Goal: Transaction & Acquisition: Purchase product/service

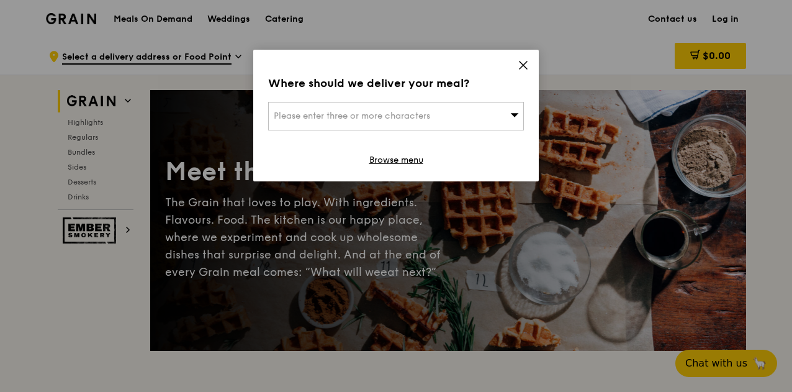
click at [511, 116] on icon at bounding box center [514, 114] width 9 height 9
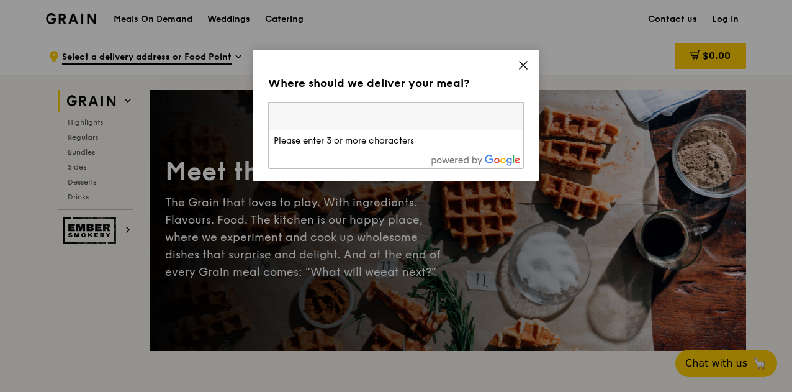
click at [392, 117] on input "search" at bounding box center [396, 115] width 254 height 27
type input "a"
type input "s"
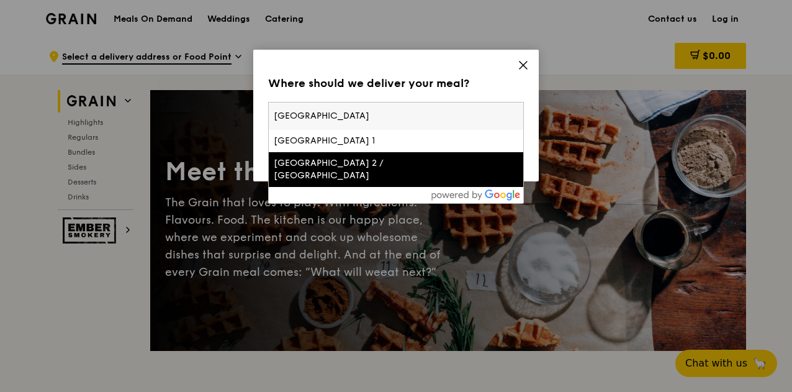
type input "[GEOGRAPHIC_DATA]"
click at [336, 157] on div "[GEOGRAPHIC_DATA] 2 / [GEOGRAPHIC_DATA]" at bounding box center [366, 169] width 184 height 25
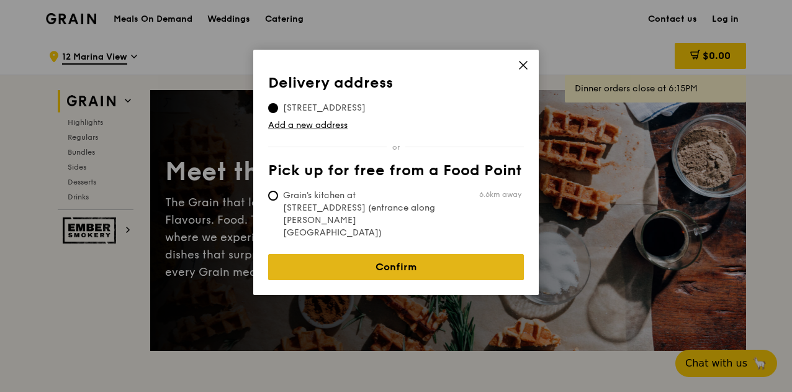
click at [380, 254] on link "Confirm" at bounding box center [396, 267] width 256 height 26
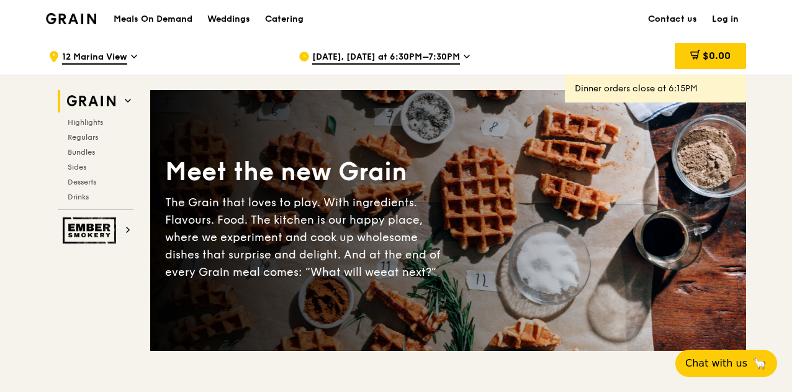
click at [466, 56] on div "[DATE], [DATE] at 6:30PM–7:30PM" at bounding box center [414, 56] width 230 height 37
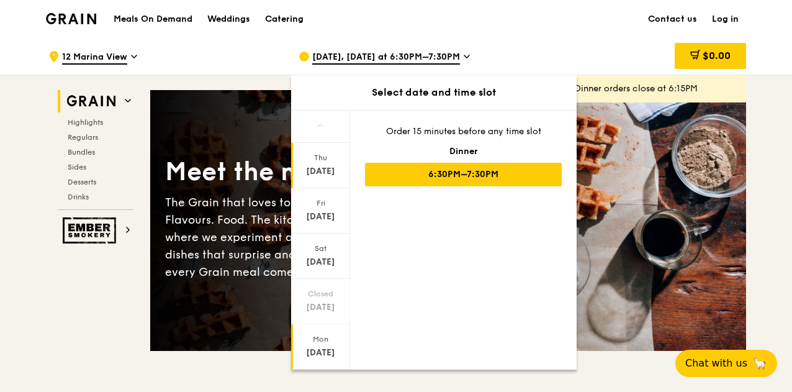
click at [322, 354] on div "[DATE]" at bounding box center [320, 352] width 55 height 12
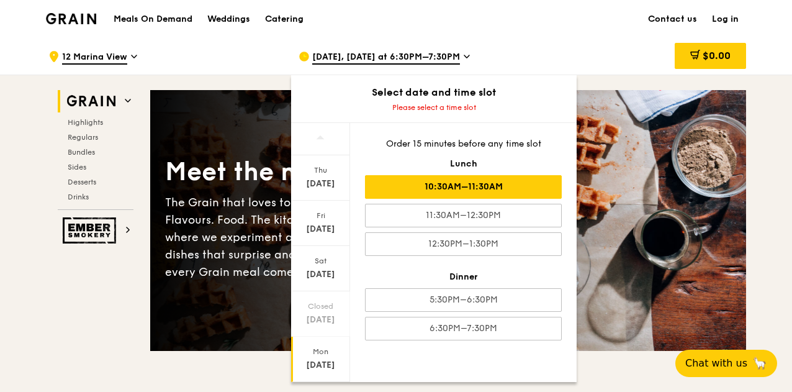
click at [499, 186] on div "10:30AM–11:30AM" at bounding box center [463, 187] width 197 height 24
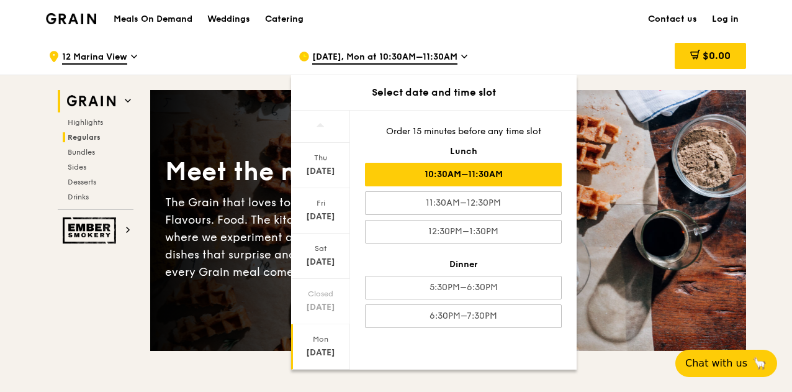
click at [86, 135] on span "Regulars" at bounding box center [84, 137] width 33 height 9
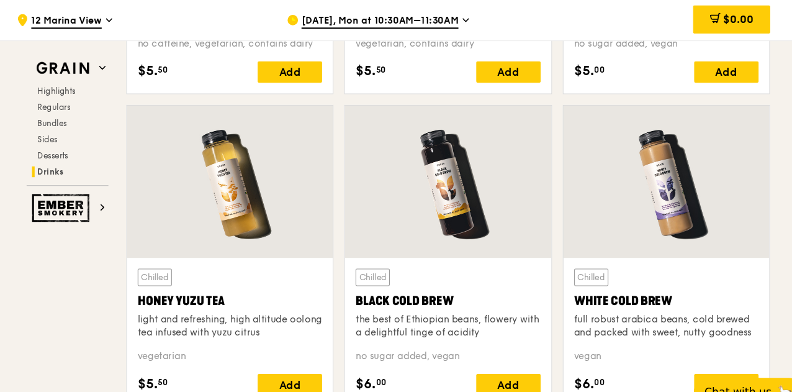
scroll to position [4567, 0]
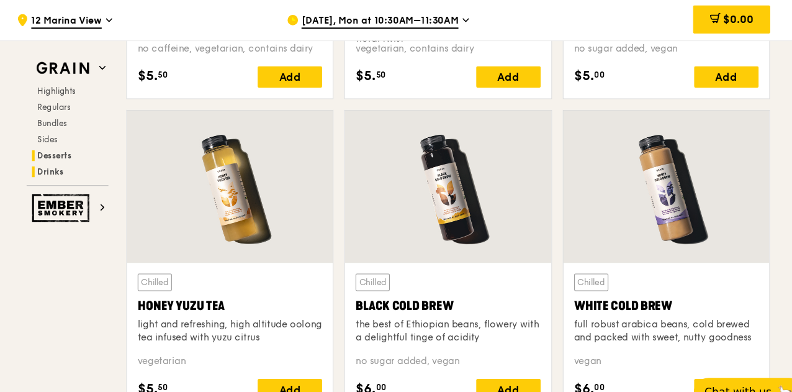
click at [89, 142] on span "Desserts" at bounding box center [84, 144] width 32 height 9
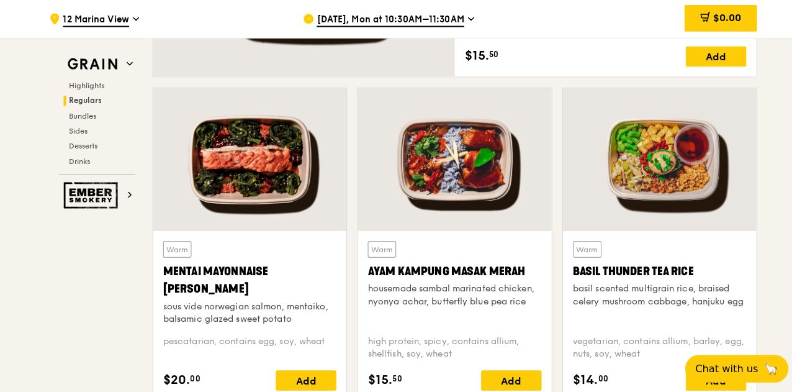
scroll to position [1046, 0]
